Goal: Task Accomplishment & Management: Manage account settings

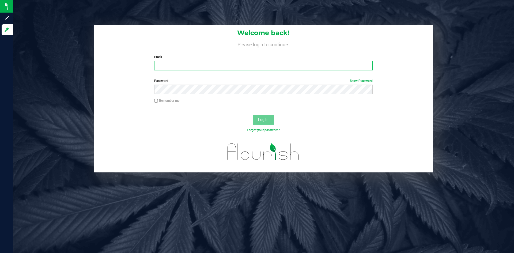
type input "[EMAIL_ADDRESS][DOMAIN_NAME]"
click at [266, 123] on button "Log In" at bounding box center [263, 120] width 21 height 10
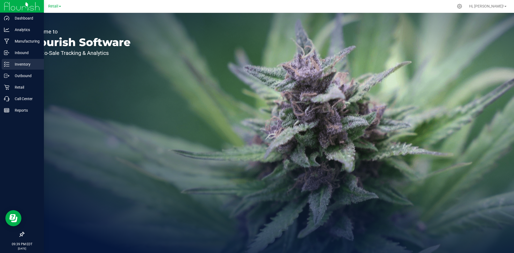
click at [8, 70] on link "Inventory" at bounding box center [22, 65] width 44 height 12
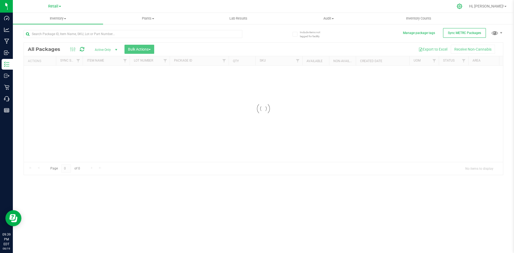
click at [462, 9] on icon at bounding box center [460, 6] width 6 height 6
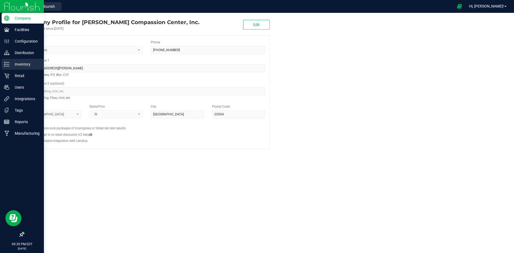
click at [18, 64] on p "Inventory" at bounding box center [25, 64] width 32 height 6
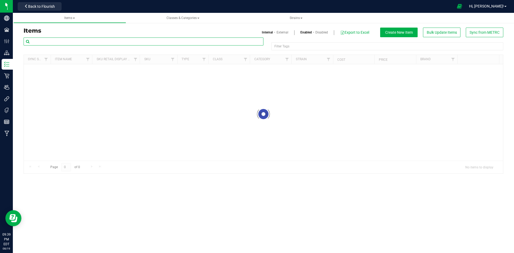
click at [96, 40] on input "text" at bounding box center [144, 41] width 240 height 8
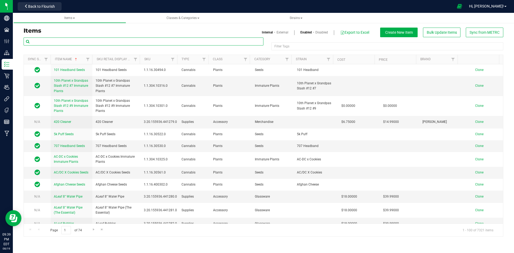
drag, startPoint x: 100, startPoint y: 48, endPoint x: 86, endPoint y: 40, distance: 15.9
click at [86, 40] on input "text" at bounding box center [144, 41] width 240 height 8
paste input "1.2.309.494625.0"
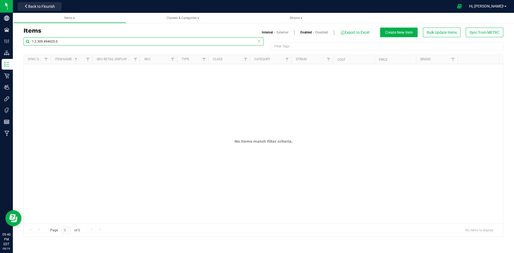
type input "1.2.309.494625.0"
click at [283, 32] on link "External" at bounding box center [282, 32] width 12 height 5
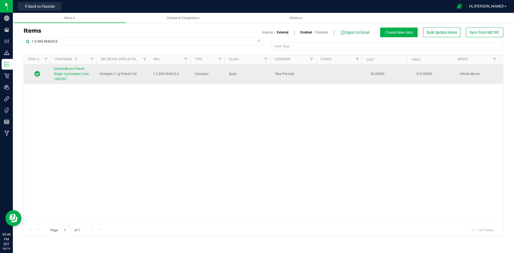
click at [80, 69] on span "Infinite-Bloom-Preroll-Single 1g-Emergen C-rec-1002501" at bounding box center [72, 74] width 36 height 14
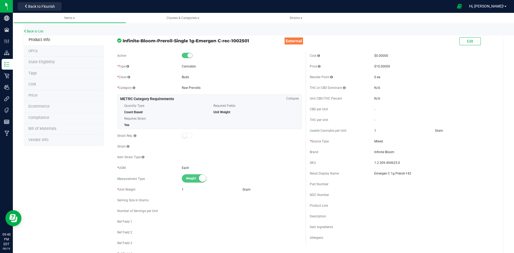
click at [467, 47] on div "Edit" at bounding box center [402, 41] width 192 height 13
click at [467, 43] on span "Edit" at bounding box center [470, 41] width 6 height 4
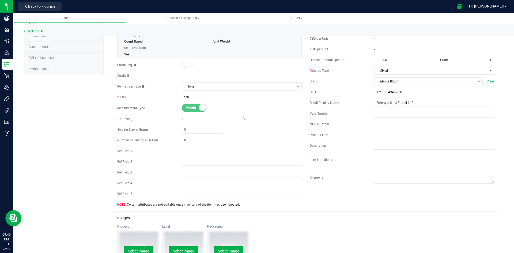
scroll to position [107, 0]
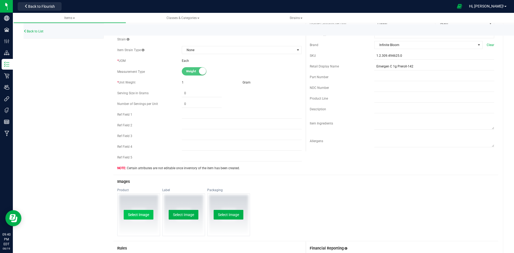
drag, startPoint x: 137, startPoint y: 220, endPoint x: 136, endPoint y: 215, distance: 5.4
click at [137, 220] on div "Select Image" at bounding box center [138, 214] width 42 height 42
click at [136, 215] on button "Select Image" at bounding box center [139, 215] width 30 height 10
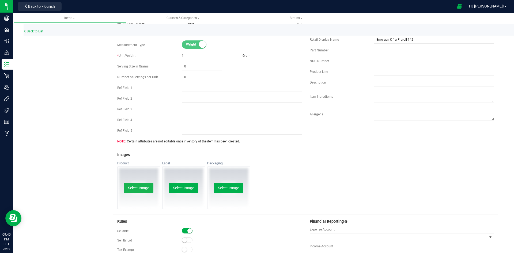
click at [141, 190] on button "Select Image" at bounding box center [139, 188] width 30 height 10
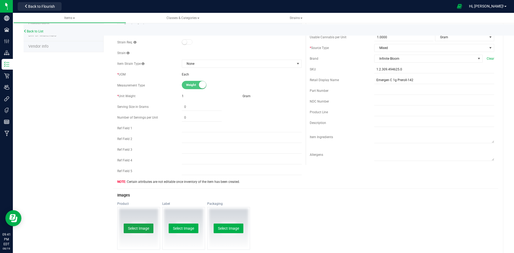
scroll to position [0, 0]
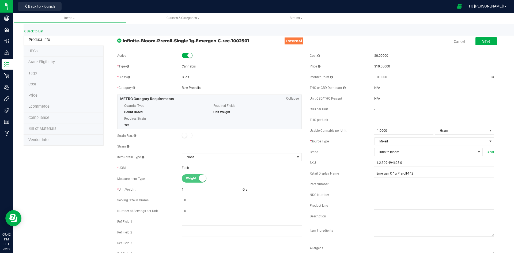
drag, startPoint x: 0, startPoint y: 0, endPoint x: 28, endPoint y: 30, distance: 40.7
click at [29, 26] on div "Back to List" at bounding box center [281, 30] width 514 height 12
click at [35, 33] on div "Back to List" at bounding box center [281, 30] width 514 height 12
click at [35, 31] on link "Back to List" at bounding box center [34, 31] width 20 height 4
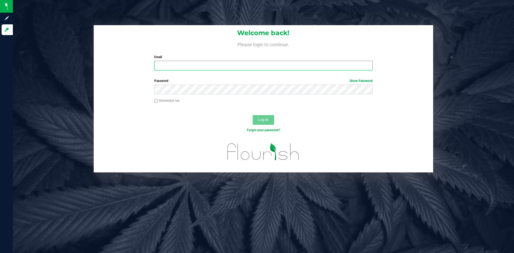
type input "[EMAIL_ADDRESS][DOMAIN_NAME]"
click at [269, 122] on button "Log In" at bounding box center [263, 120] width 21 height 10
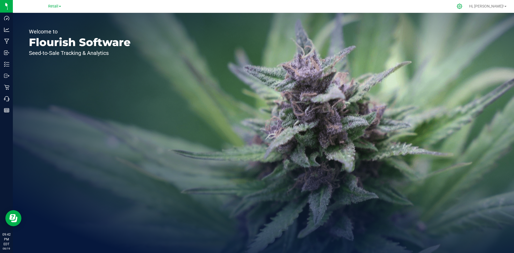
click at [462, 5] on icon at bounding box center [460, 6] width 6 height 6
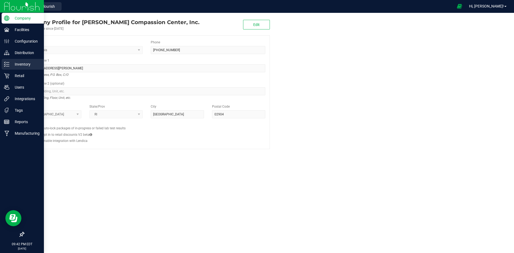
click at [13, 67] on p "Inventory" at bounding box center [25, 64] width 32 height 6
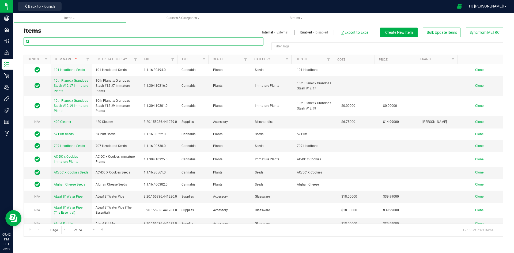
click at [64, 40] on input "text" at bounding box center [144, 41] width 240 height 8
paste input "1.2.308.193848.0"
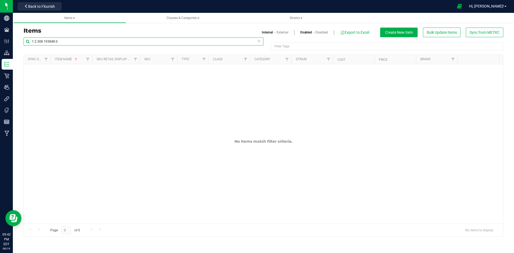
type input "1.2.308.193848.0"
click at [279, 32] on link "External" at bounding box center [282, 32] width 12 height 5
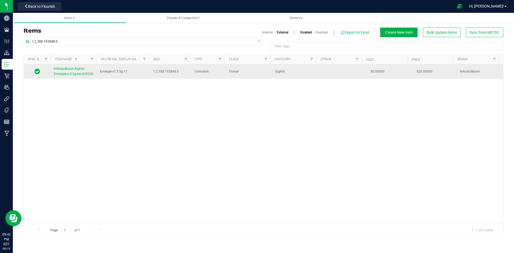
click at [62, 72] on span "Infinite-Bloom-Eighth-Emergen-c-3.5g-rec-639202" at bounding box center [74, 71] width 40 height 9
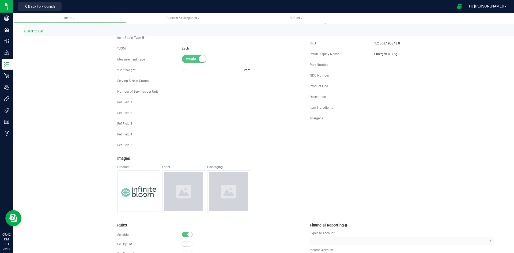
scroll to position [187, 0]
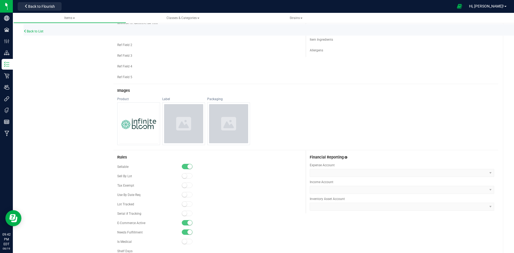
click at [130, 134] on img at bounding box center [138, 123] width 39 height 39
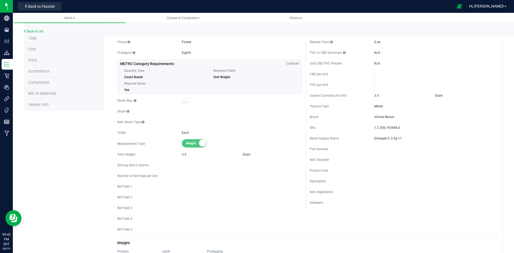
scroll to position [0, 0]
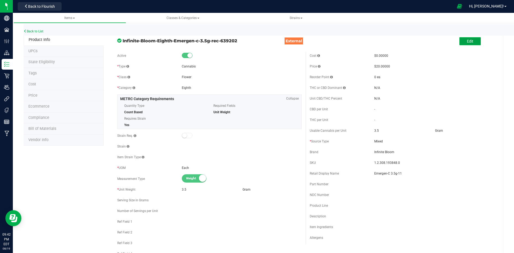
click at [474, 40] on button "Edit" at bounding box center [469, 41] width 21 height 8
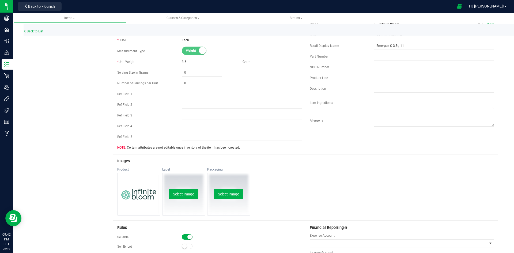
scroll to position [134, 0]
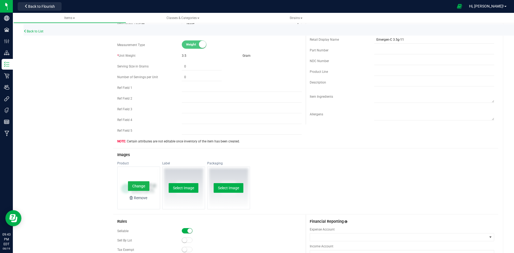
click at [139, 187] on button "Change" at bounding box center [138, 186] width 21 height 10
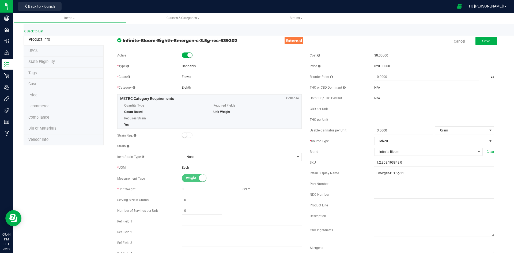
scroll to position [0, 0]
click at [487, 43] on button "Save" at bounding box center [485, 41] width 21 height 8
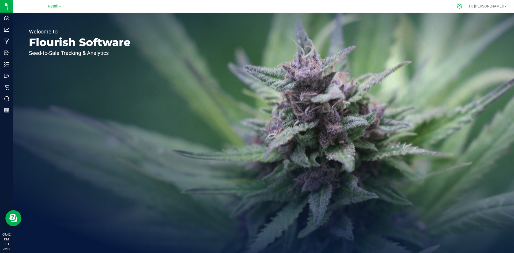
click at [462, 4] on icon at bounding box center [460, 6] width 6 height 6
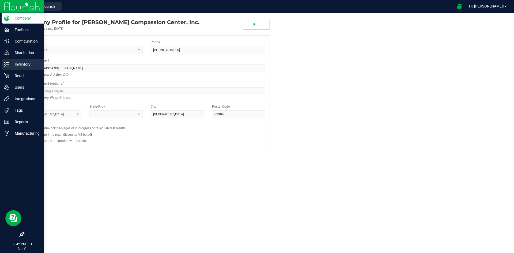
click at [7, 63] on icon at bounding box center [6, 64] width 5 height 5
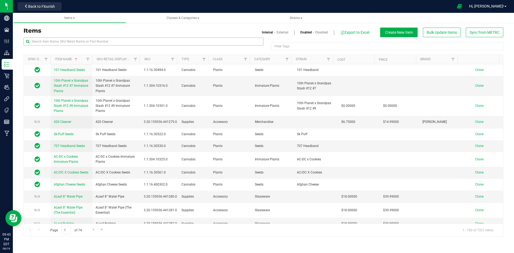
drag, startPoint x: 107, startPoint y: 46, endPoint x: 103, endPoint y: 40, distance: 7.3
click at [104, 44] on div at bounding box center [144, 43] width 240 height 12
click at [103, 40] on input "text" at bounding box center [144, 41] width 240 height 8
paste input "1.2.309.494625.0"
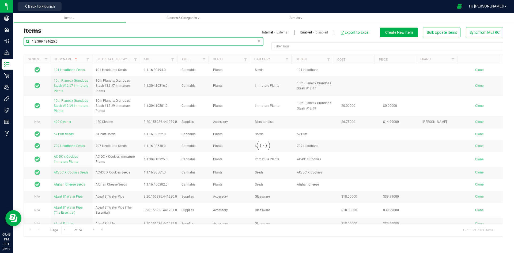
type input "1.2.309.494625.0"
click at [280, 32] on link "External" at bounding box center [282, 32] width 12 height 5
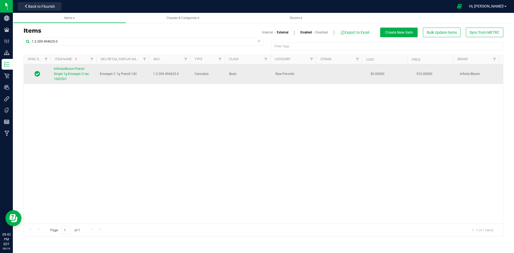
click at [71, 71] on span "Infinite-Bloom-Preroll-Single 1g-Emergen C-rec-1002501" at bounding box center [72, 74] width 36 height 14
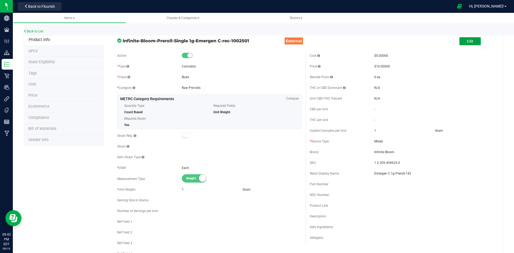
click at [467, 41] on span "Edit" at bounding box center [470, 41] width 6 height 4
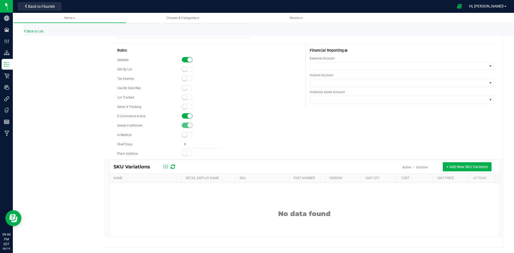
scroll to position [198, 0]
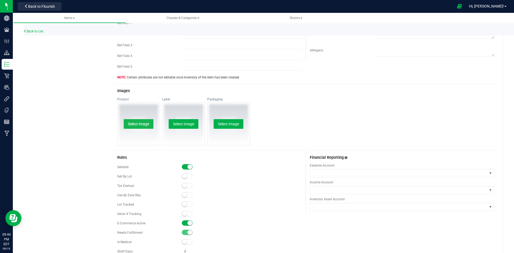
drag, startPoint x: 135, startPoint y: 124, endPoint x: 128, endPoint y: 120, distance: 8.3
click at [128, 120] on button "Select Image" at bounding box center [139, 124] width 30 height 10
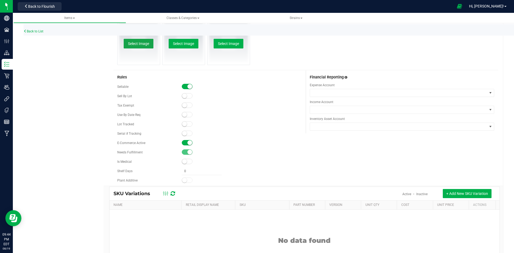
scroll to position [91, 0]
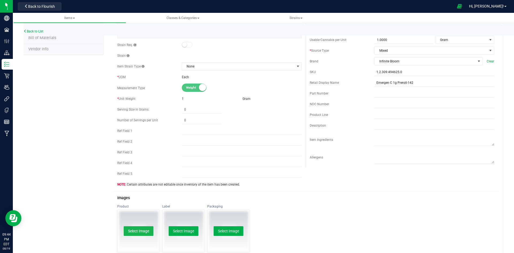
click at [145, 233] on button "Select Image" at bounding box center [139, 231] width 30 height 10
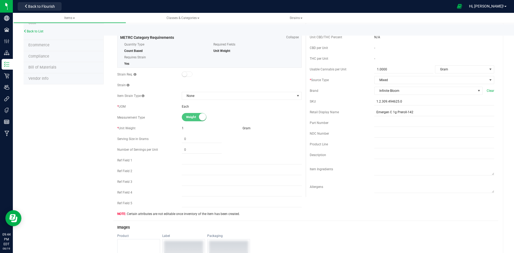
scroll to position [0, 0]
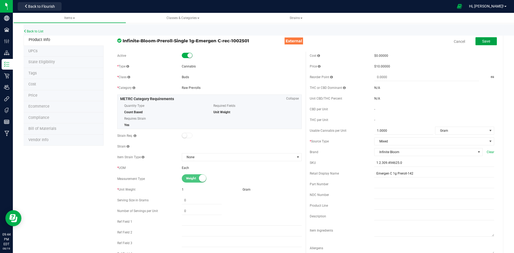
click at [481, 45] on button "Save" at bounding box center [485, 41] width 21 height 8
